Goal: Ask a question: Seek information or help from site administrators or community

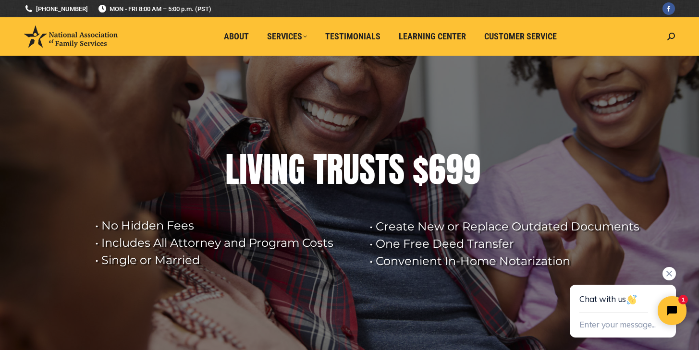
click at [601, 306] on div "Chat with us" at bounding box center [623, 299] width 87 height 28
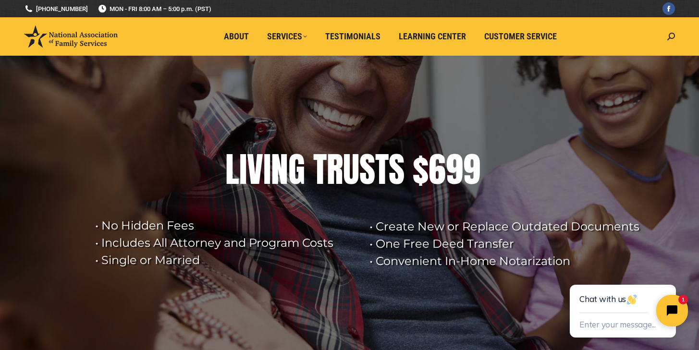
click at [670, 311] on icon "Close chat widget" at bounding box center [677, 311] width 15 height 15
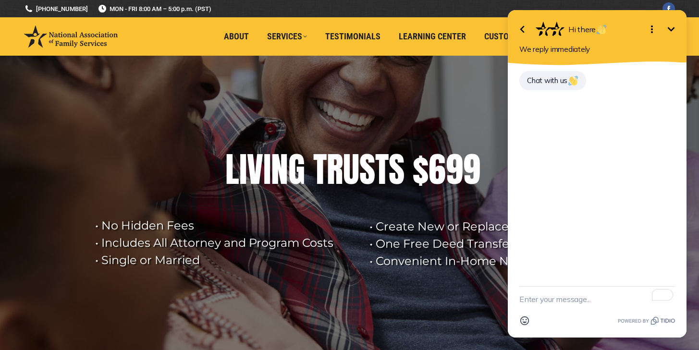
click at [569, 304] on textarea "To enrich screen reader interactions, please activate Accessibility in Grammarl…" at bounding box center [598, 299] width 156 height 25
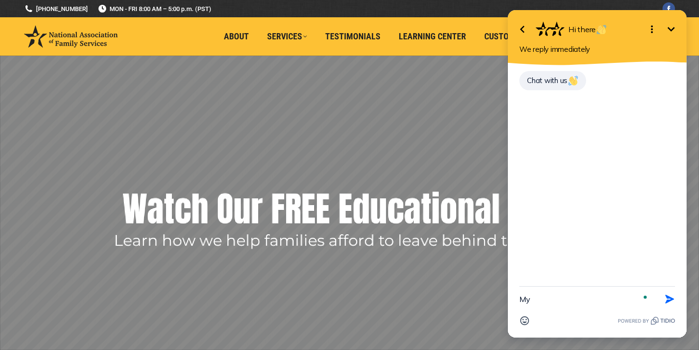
type textarea "M"
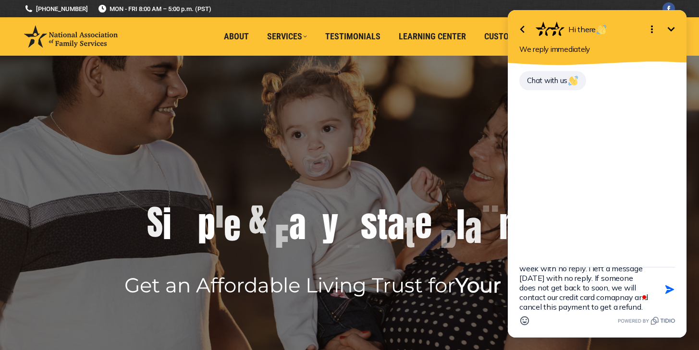
scroll to position [88, 0]
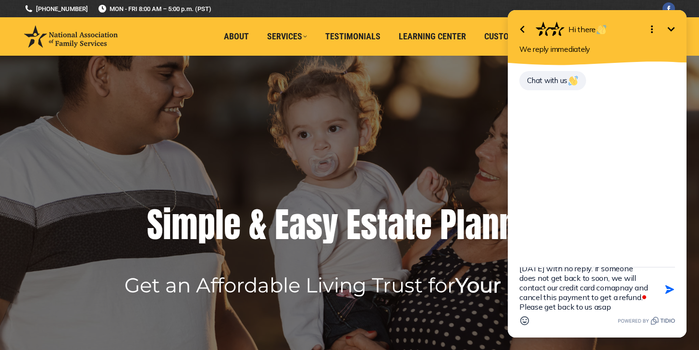
type textarea "We are the Overtons and we are getting concered about the lack of follow up fro…"
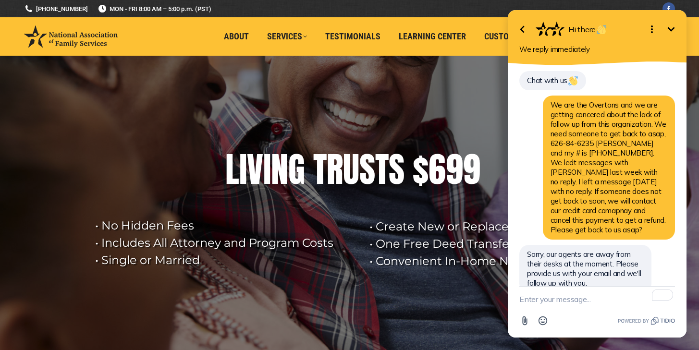
scroll to position [10, 0]
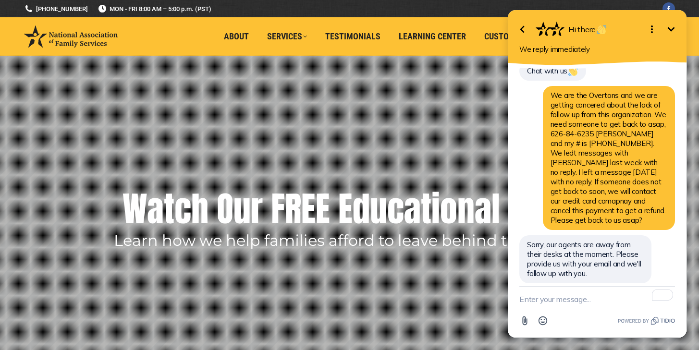
click at [579, 302] on textarea "To enrich screen reader interactions, please activate Accessibility in Grammarl…" at bounding box center [598, 299] width 156 height 25
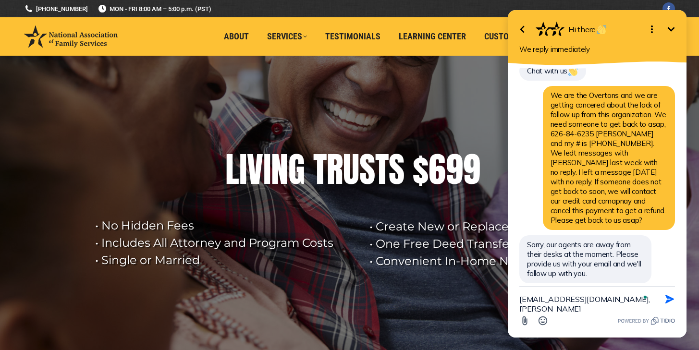
scroll to position [19, 0]
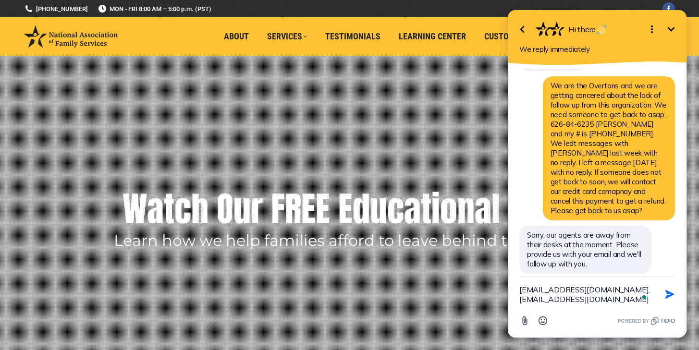
type textarea "[EMAIL_ADDRESS][DOMAIN_NAME], [EMAIL_ADDRESS][DOMAIN_NAME]"
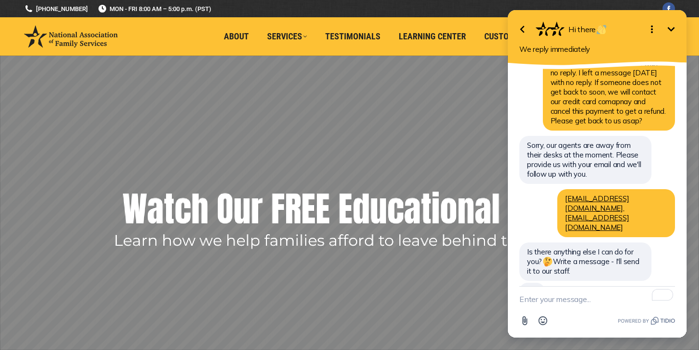
scroll to position [88, 0]
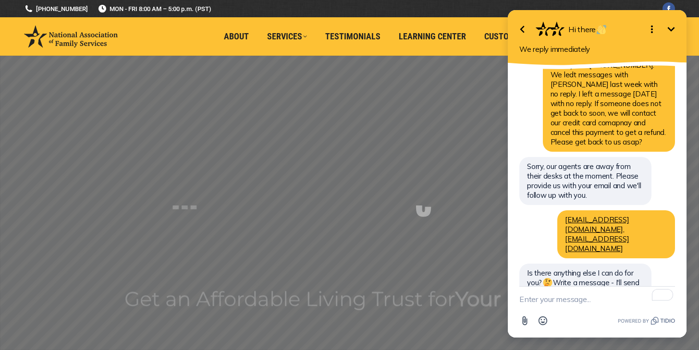
click at [579, 302] on textarea "To enrich screen reader interactions, please activate Accessibility in Grammarl…" at bounding box center [598, 299] width 156 height 25
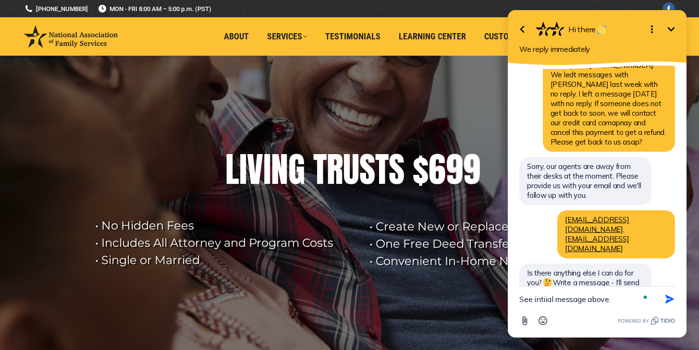
type textarea "See intiial message above."
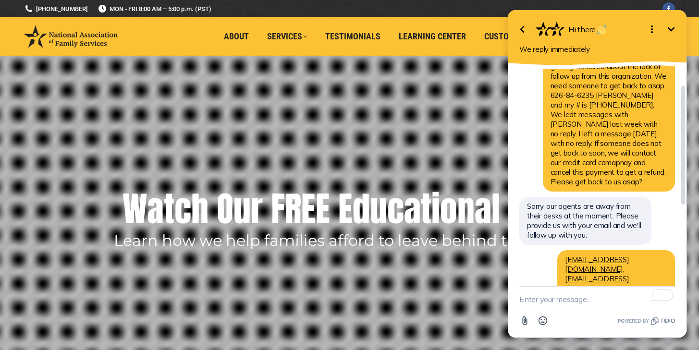
scroll to position [0, 0]
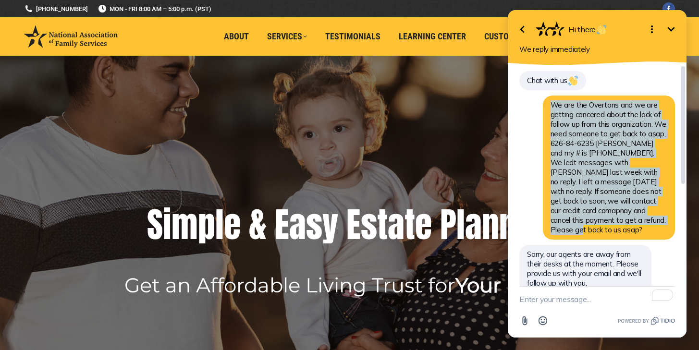
drag, startPoint x: 584, startPoint y: 220, endPoint x: 552, endPoint y: 108, distance: 116.1
click at [552, 108] on div "We are the Overtons and we are getting concered about the lack of follow up fro…" at bounding box center [609, 168] width 132 height 144
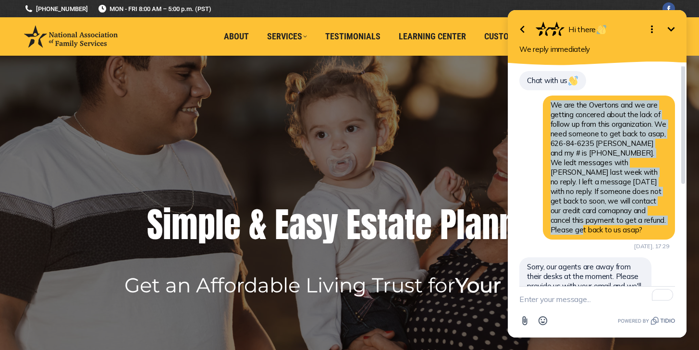
copy span "We are the Overtons and we are getting concered about the lack of follow up fro…"
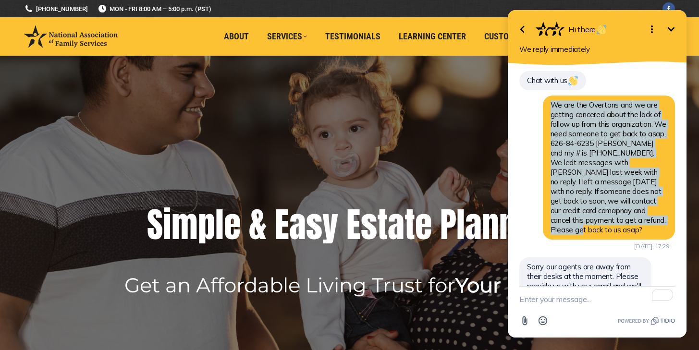
click at [539, 302] on textarea "To enrich screen reader interactions, please activate Accessibility in Grammarl…" at bounding box center [598, 299] width 156 height 25
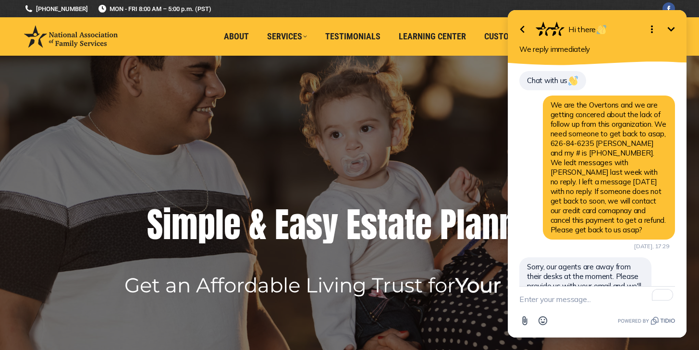
paste textarea "We are the Overtons and we are getting concered about the lack of follow up fro…"
type textarea "We are the Overtons and we are getting concered about the lack of follow up fro…"
